Goal: Information Seeking & Learning: Stay updated

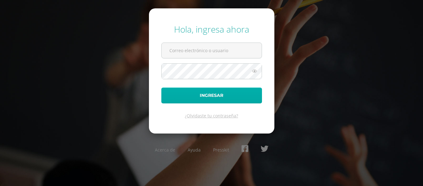
type input "[EMAIL_ADDRESS][DOMAIN_NAME]"
click at [214, 95] on button "Ingresar" at bounding box center [211, 95] width 101 height 16
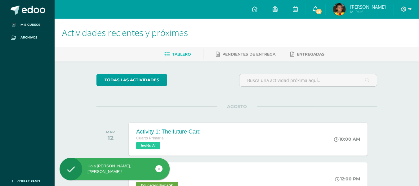
click at [321, 11] on span "35" at bounding box center [318, 11] width 7 height 7
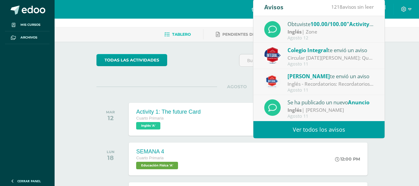
scroll to position [31, 0]
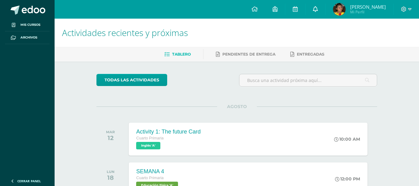
click at [318, 9] on icon at bounding box center [315, 9] width 5 height 6
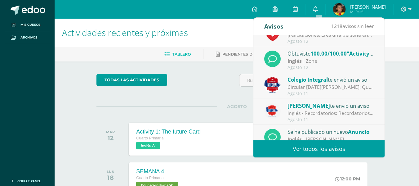
scroll to position [103, 0]
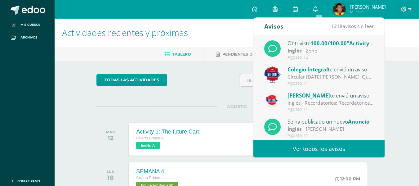
click at [326, 145] on link "Ver todos los avisos" at bounding box center [318, 148] width 131 height 17
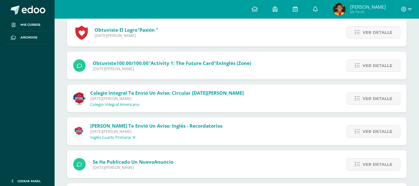
scroll to position [186, 0]
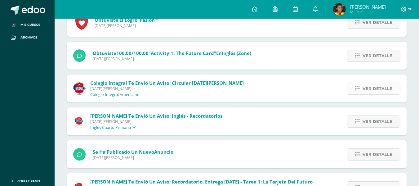
click at [371, 92] on span "Ver detalle" at bounding box center [377, 88] width 30 height 11
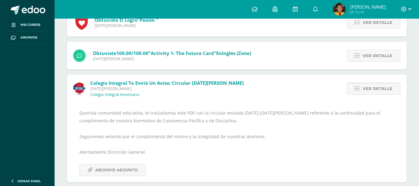
scroll to position [217, 0]
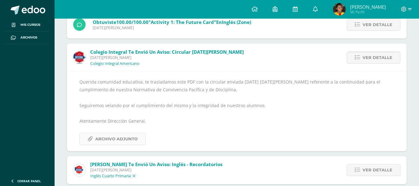
click at [121, 135] on span "Archivo Adjunto" at bounding box center [116, 138] width 42 height 11
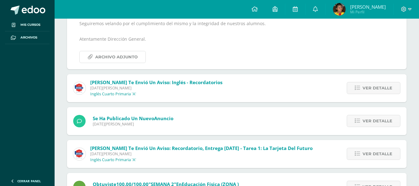
scroll to position [310, 0]
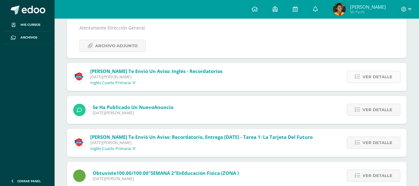
click at [366, 79] on span "Ver detalle" at bounding box center [377, 76] width 30 height 11
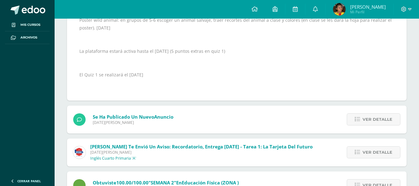
scroll to position [375, 0]
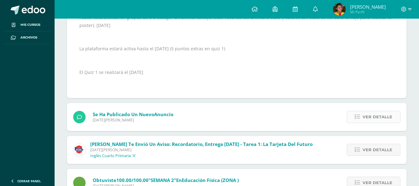
click at [379, 118] on span "Ver detalle" at bounding box center [377, 116] width 30 height 11
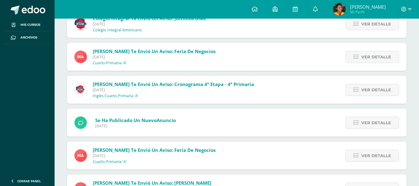
scroll to position [1109, 0]
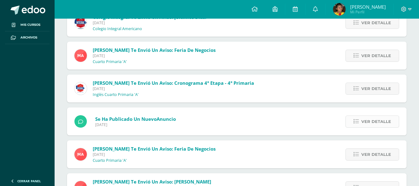
click at [363, 123] on span "Ver detalle" at bounding box center [376, 121] width 30 height 11
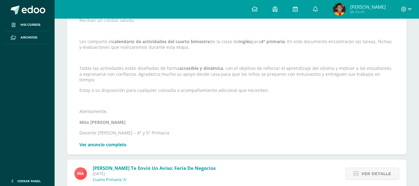
scroll to position [1032, 0]
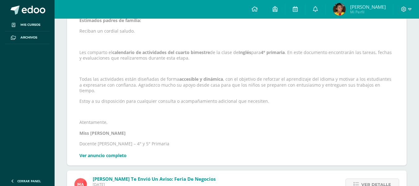
click at [118, 152] on link "Ver anuncio completo" at bounding box center [102, 155] width 47 height 6
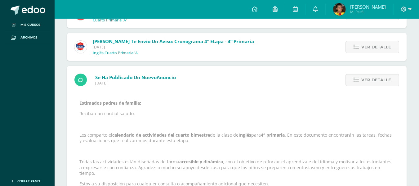
scroll to position [939, 0]
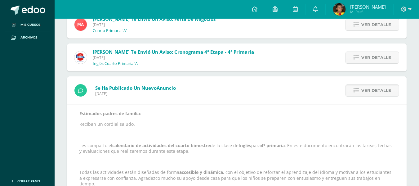
click at [201, 53] on span "[PERSON_NAME] te envió un aviso: Cronograma 4° etapa - 4° primaria" at bounding box center [173, 52] width 161 height 6
click at [358, 57] on icon at bounding box center [355, 57] width 5 height 5
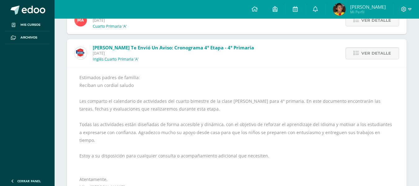
scroll to position [1032, 0]
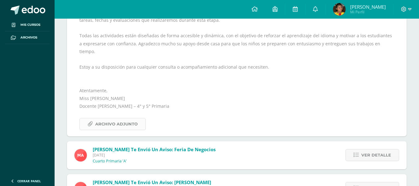
click at [128, 118] on span "Archivo Adjunto" at bounding box center [116, 123] width 42 height 11
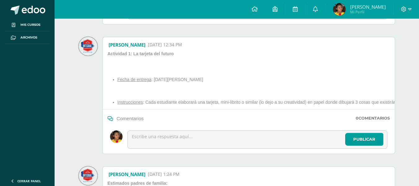
scroll to position [651, 0]
